Goal: Task Accomplishment & Management: Manage account settings

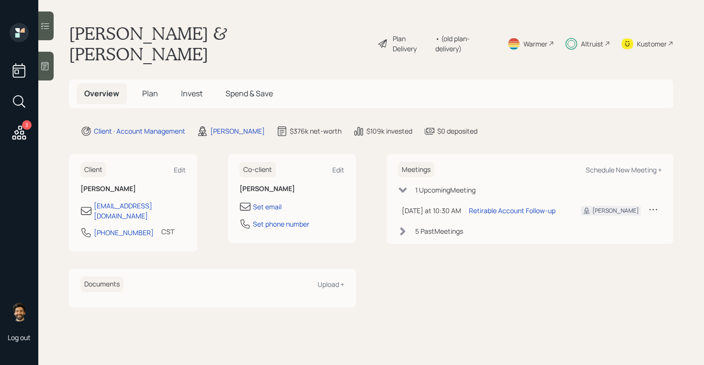
click at [404, 227] on icon at bounding box center [402, 231] width 5 height 8
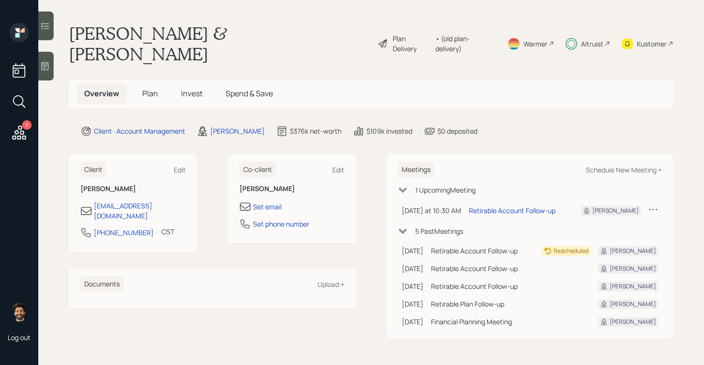
click at [403, 229] on icon at bounding box center [403, 231] width 8 height 5
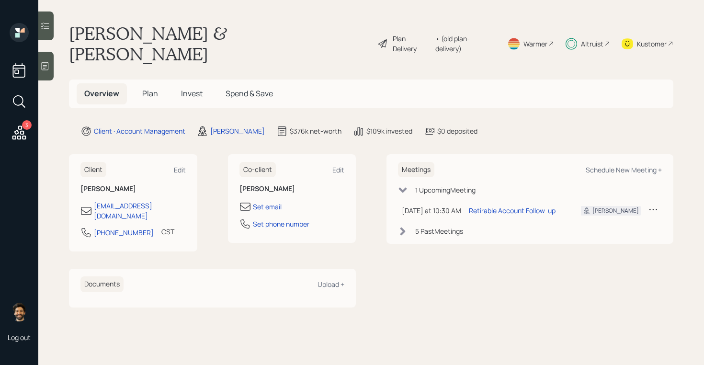
click at [185, 88] on span "Invest" at bounding box center [192, 93] width 22 height 11
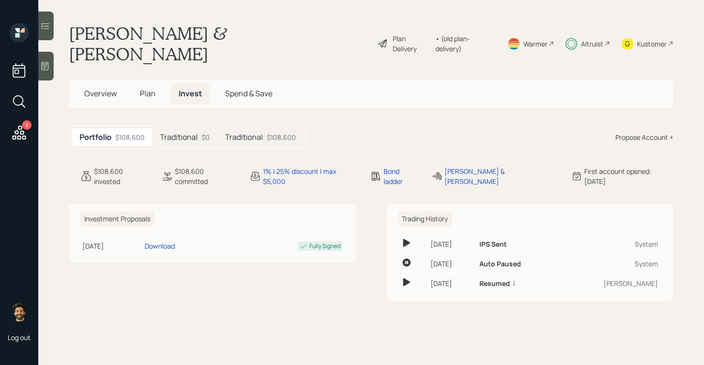
click at [255, 133] on h5 "Traditional" at bounding box center [244, 137] width 38 height 9
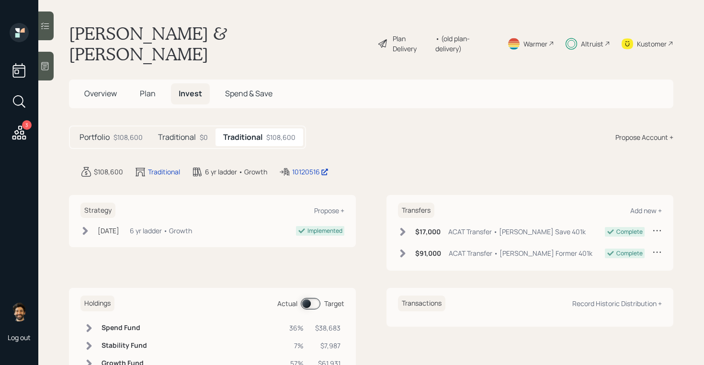
click at [191, 133] on h5 "Traditional" at bounding box center [177, 137] width 38 height 9
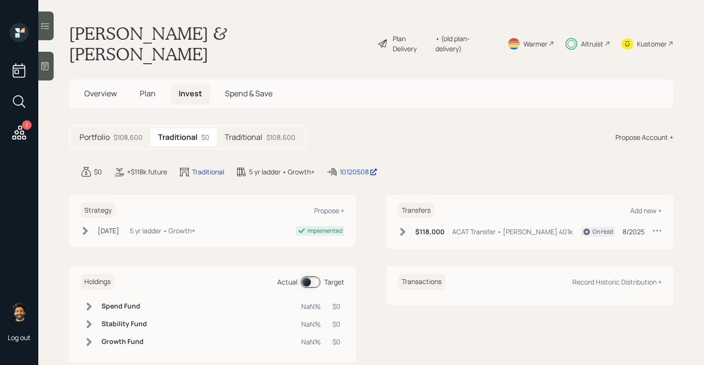
click at [248, 128] on div "Traditional $108,600" at bounding box center [260, 137] width 86 height 18
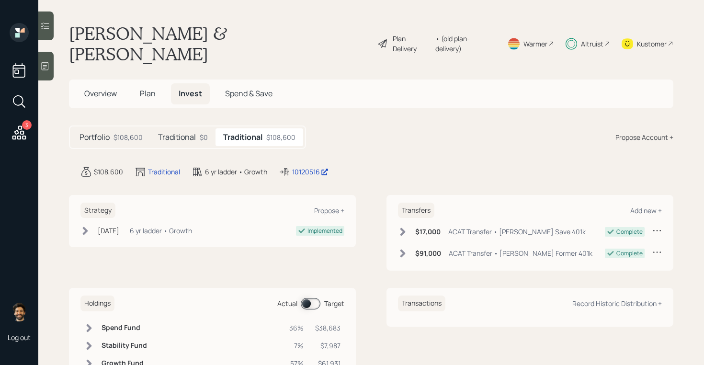
click at [187, 128] on div "Traditional $0" at bounding box center [182, 137] width 65 height 18
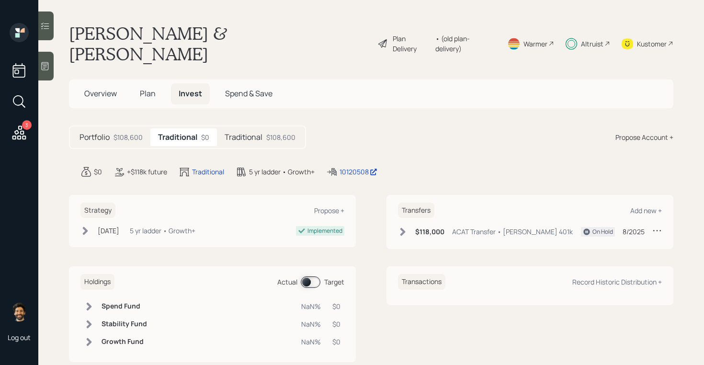
click at [590, 39] on div "Altruist" at bounding box center [592, 44] width 23 height 10
click at [92, 88] on span "Overview" at bounding box center [100, 93] width 33 height 11
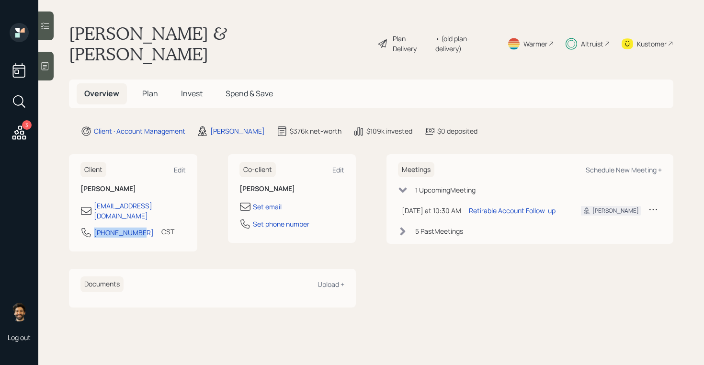
drag, startPoint x: 142, startPoint y: 205, endPoint x: 87, endPoint y: 205, distance: 55.1
click at [87, 227] on div "[PHONE_NUMBER] CST Currently 9:31 AM" at bounding box center [132, 235] width 105 height 17
copy div "[PHONE_NUMBER]"
drag, startPoint x: 105, startPoint y: 205, endPoint x: 303, endPoint y: 8, distance: 278.4
click at [0, 0] on div "3 Log out [PERSON_NAME] & [PERSON_NAME] Plan Delivery • (old plan-delivery) War…" at bounding box center [352, 182] width 704 height 365
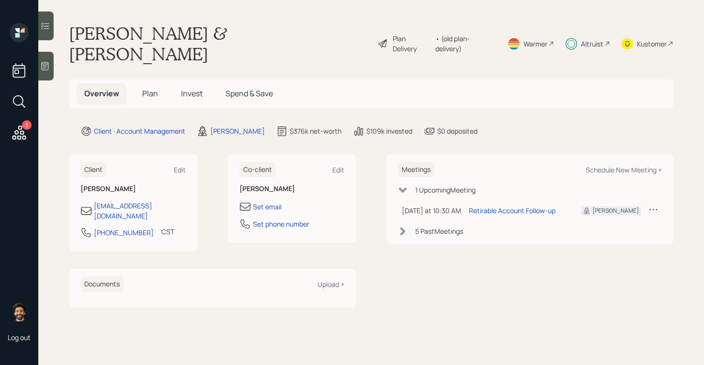
click at [151, 88] on span "Plan" at bounding box center [150, 93] width 16 height 11
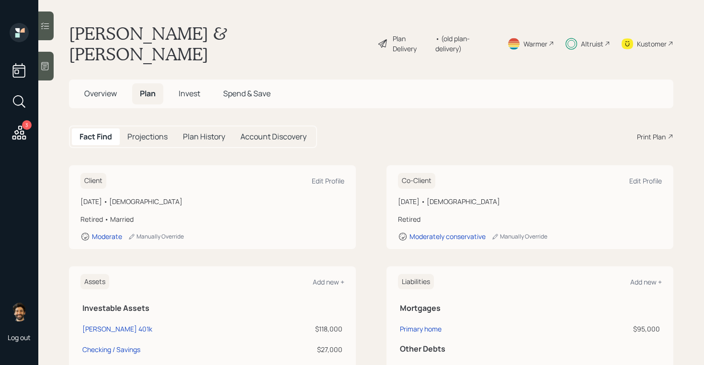
click at [185, 88] on span "Invest" at bounding box center [190, 93] width 22 height 11
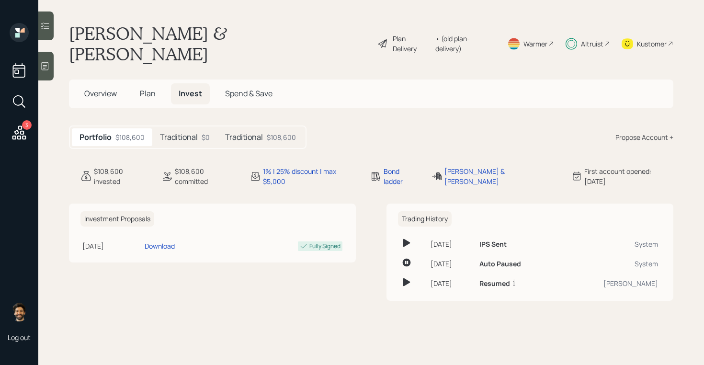
click at [198, 128] on div "Traditional $0" at bounding box center [184, 137] width 65 height 18
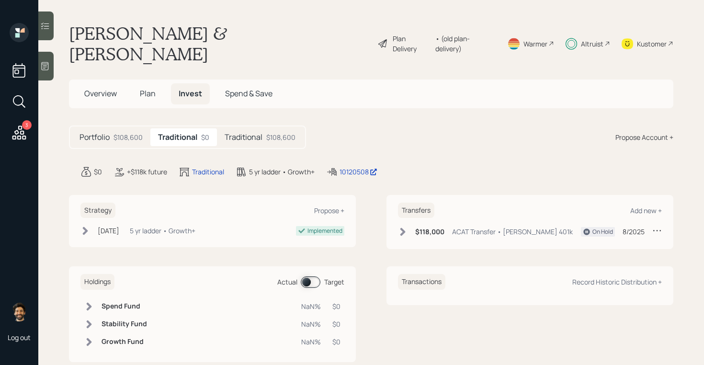
click at [403, 227] on icon at bounding box center [403, 232] width 10 height 10
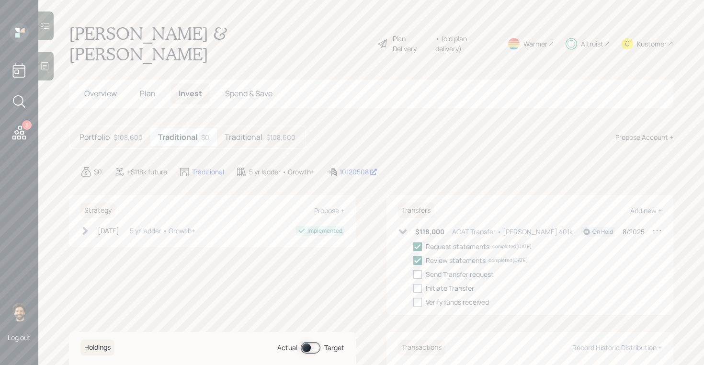
click at [659, 226] on icon at bounding box center [657, 231] width 10 height 10
click at [612, 244] on div "Edit transfer" at bounding box center [627, 248] width 69 height 9
select select "8"
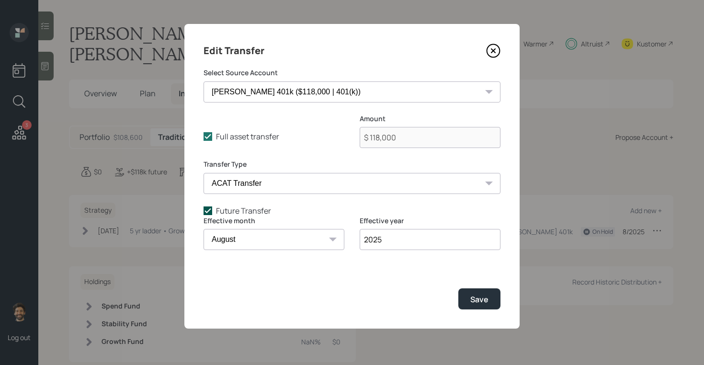
click at [212, 213] on icon at bounding box center [208, 210] width 9 height 9
click at [204, 211] on input "Future Transfer" at bounding box center [203, 210] width 0 height 0
checkbox input "false"
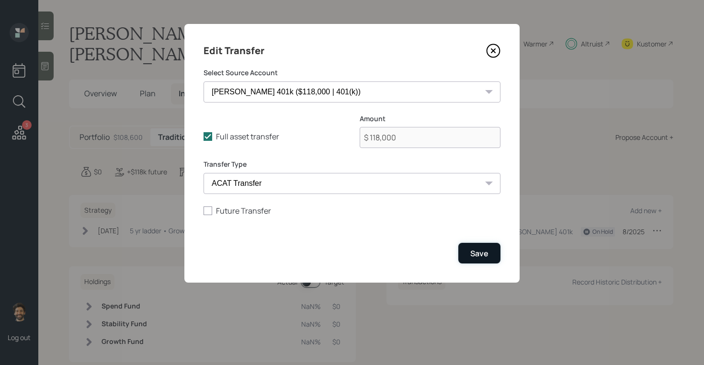
click at [488, 253] on div "Save" at bounding box center [479, 253] width 18 height 11
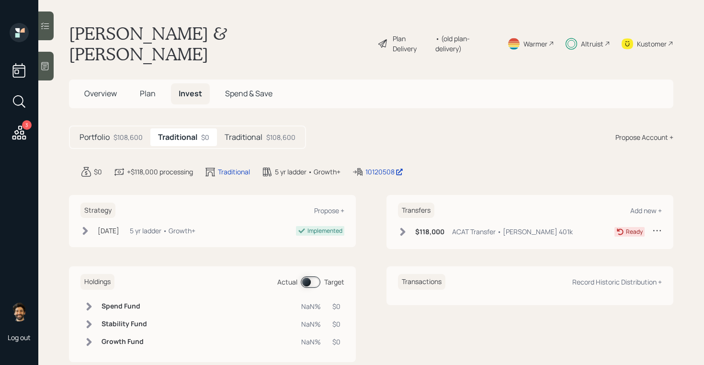
click at [413, 226] on div "$118,000 ACAT Transfer • [PERSON_NAME] 401k" at bounding box center [485, 232] width 175 height 12
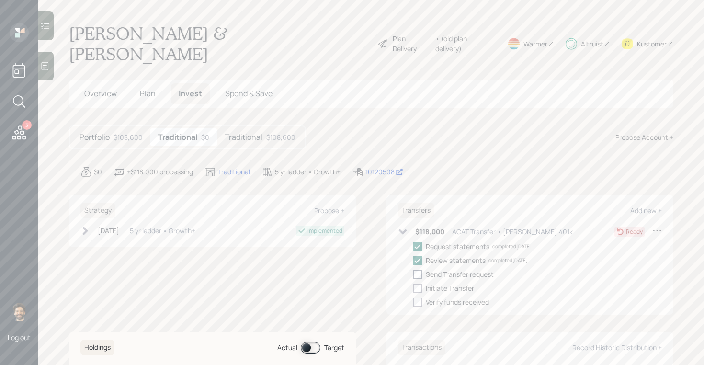
click at [418, 270] on div at bounding box center [417, 274] width 9 height 9
click at [413, 274] on input "checkbox" at bounding box center [413, 274] width 0 height 0
checkbox input "true"
click at [420, 284] on div at bounding box center [417, 288] width 9 height 9
click at [413, 288] on input "checkbox" at bounding box center [413, 288] width 0 height 0
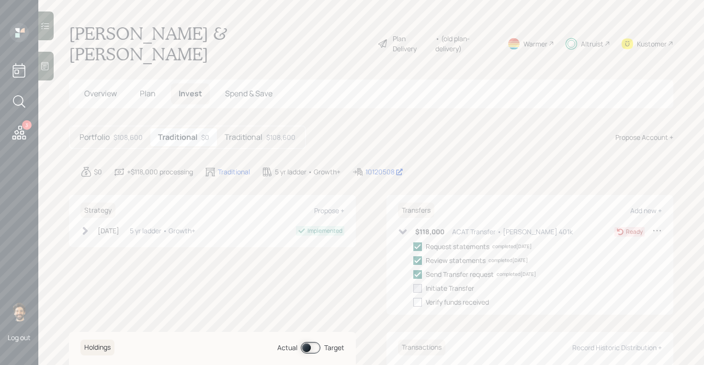
checkbox input "true"
click at [641, 28] on div "Kustomer" at bounding box center [648, 43] width 52 height 41
click at [125, 132] on div "$108,600" at bounding box center [128, 137] width 29 height 10
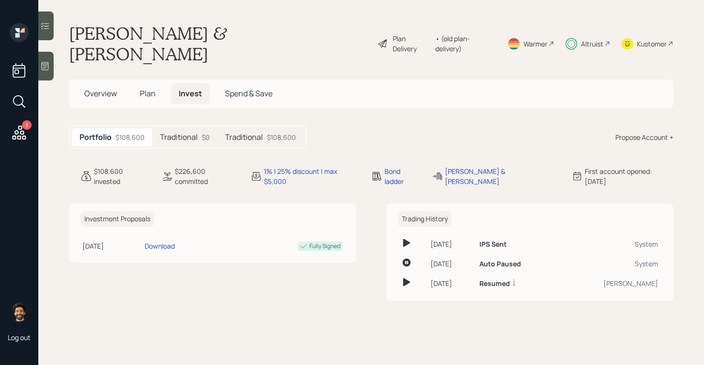
click at [197, 133] on h5 "Traditional" at bounding box center [179, 137] width 38 height 9
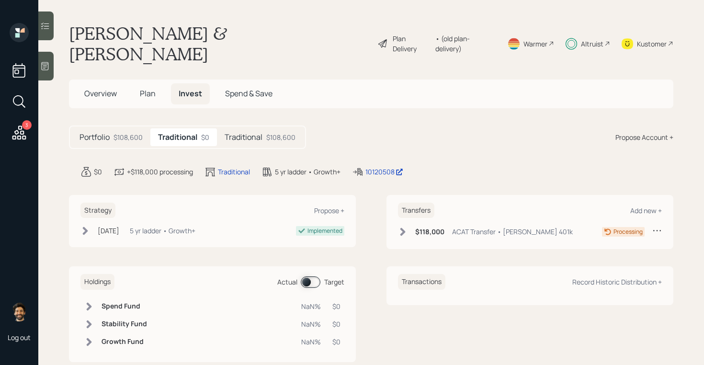
click at [258, 128] on div "Traditional $108,600" at bounding box center [260, 137] width 86 height 18
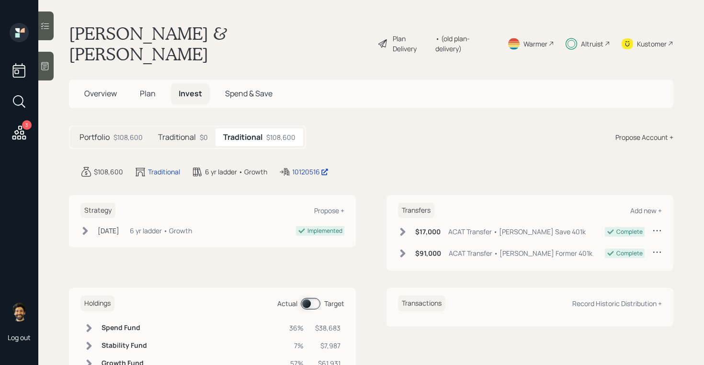
click at [187, 133] on h5 "Traditional" at bounding box center [177, 137] width 38 height 9
